Goal: Information Seeking & Learning: Learn about a topic

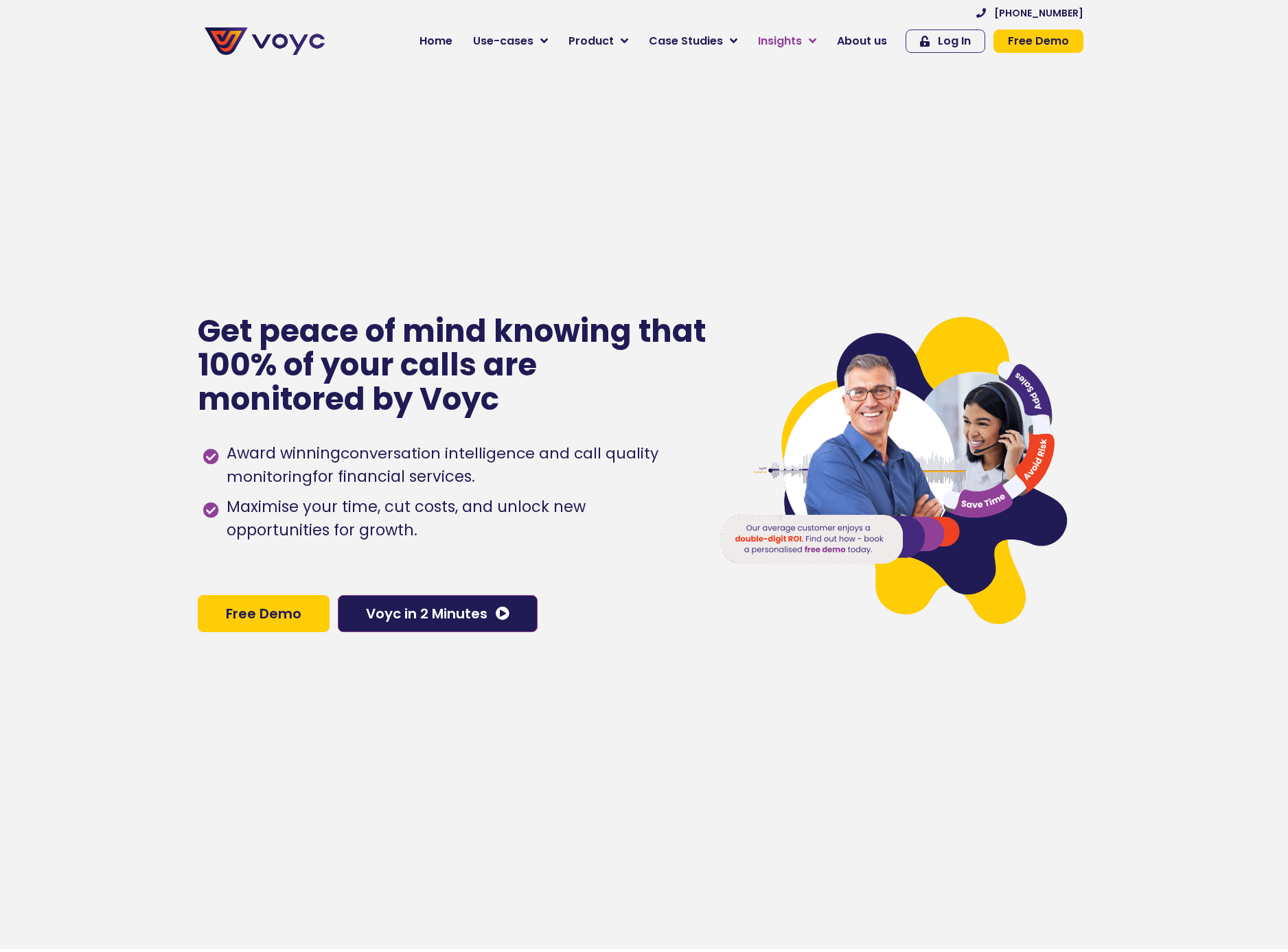
click at [799, 189] on div at bounding box center [894, 473] width 393 height 952
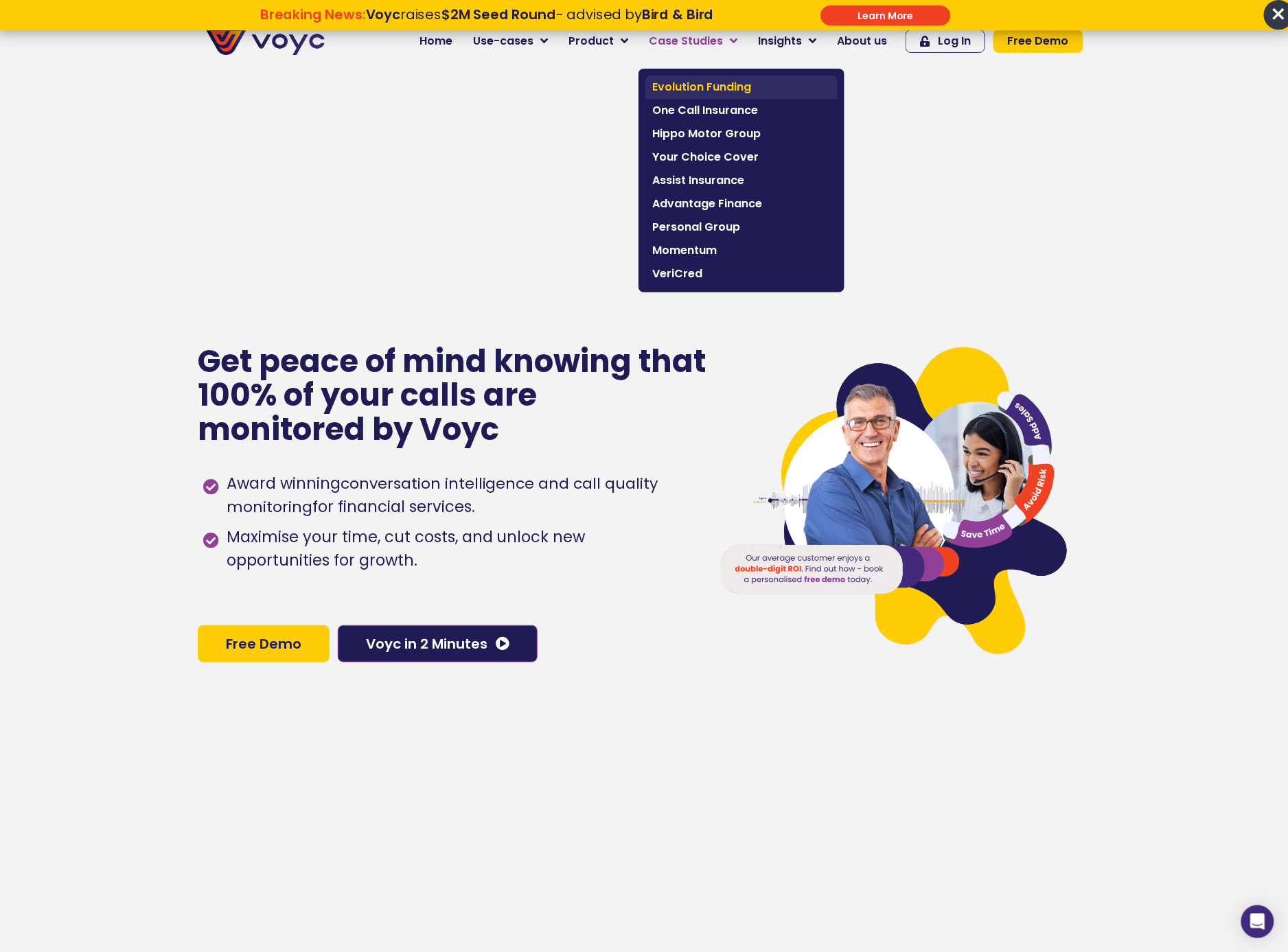
click at [712, 80] on span "Evolution Funding" at bounding box center [741, 87] width 178 height 17
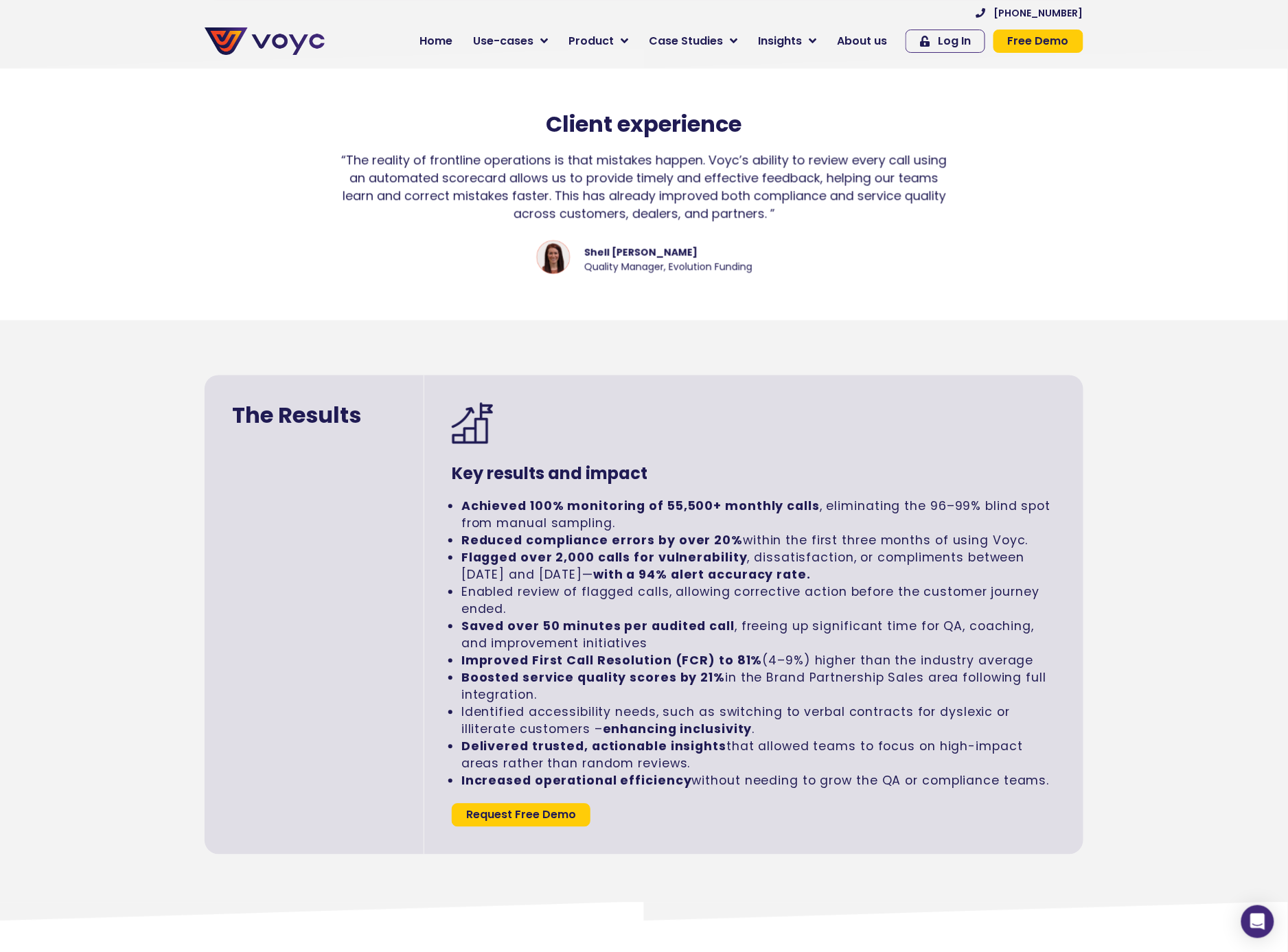
scroll to position [2674, 0]
